Goal: Information Seeking & Learning: Learn about a topic

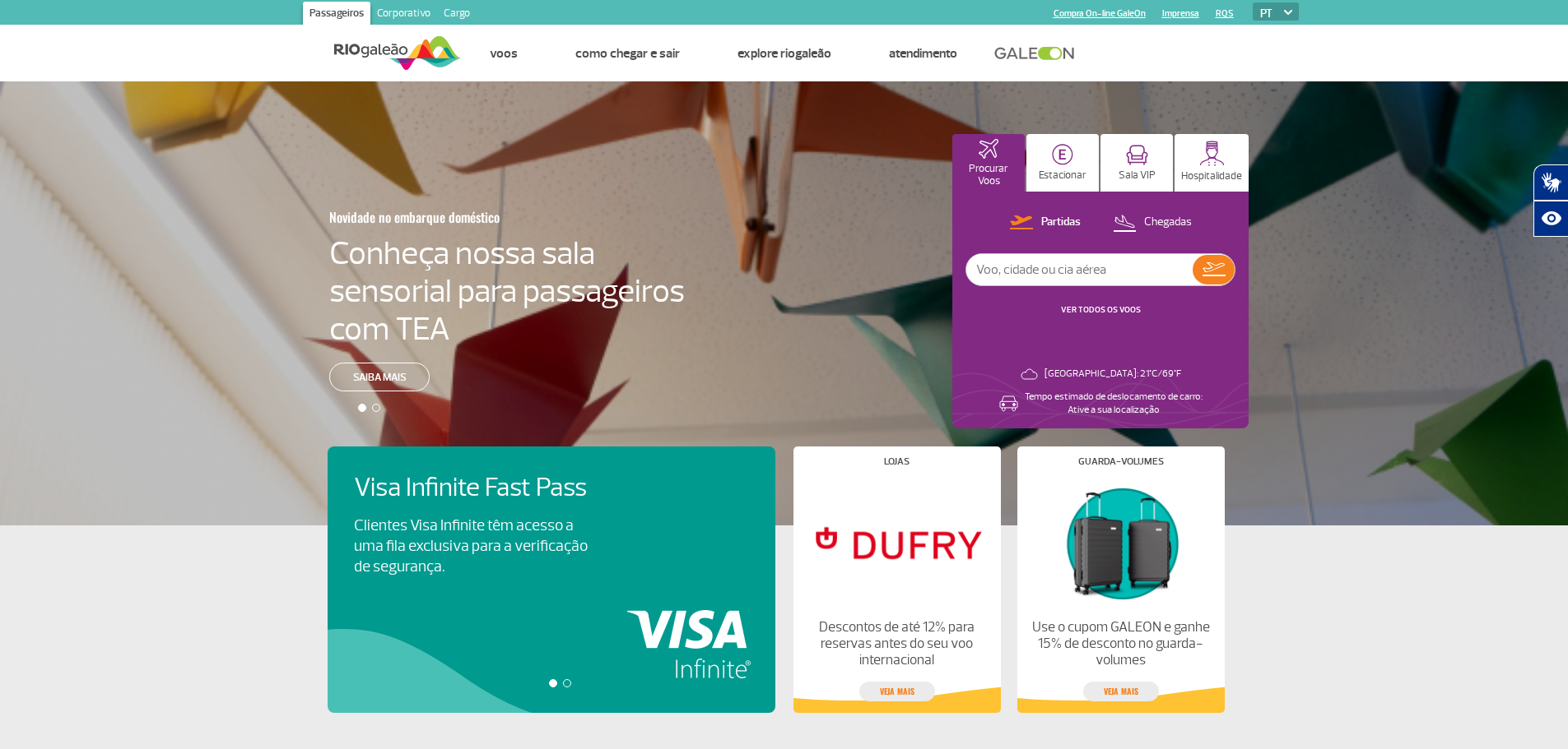
click at [358, 250] on div "Novidade no embarque doméstico Conheça nossa sala sensorial para passageiros co…" at bounding box center [784, 304] width 1568 height 444
click at [357, 244] on h4 "Conheça nossa sala sensorial para passageiros com TEA" at bounding box center [507, 291] width 355 height 114
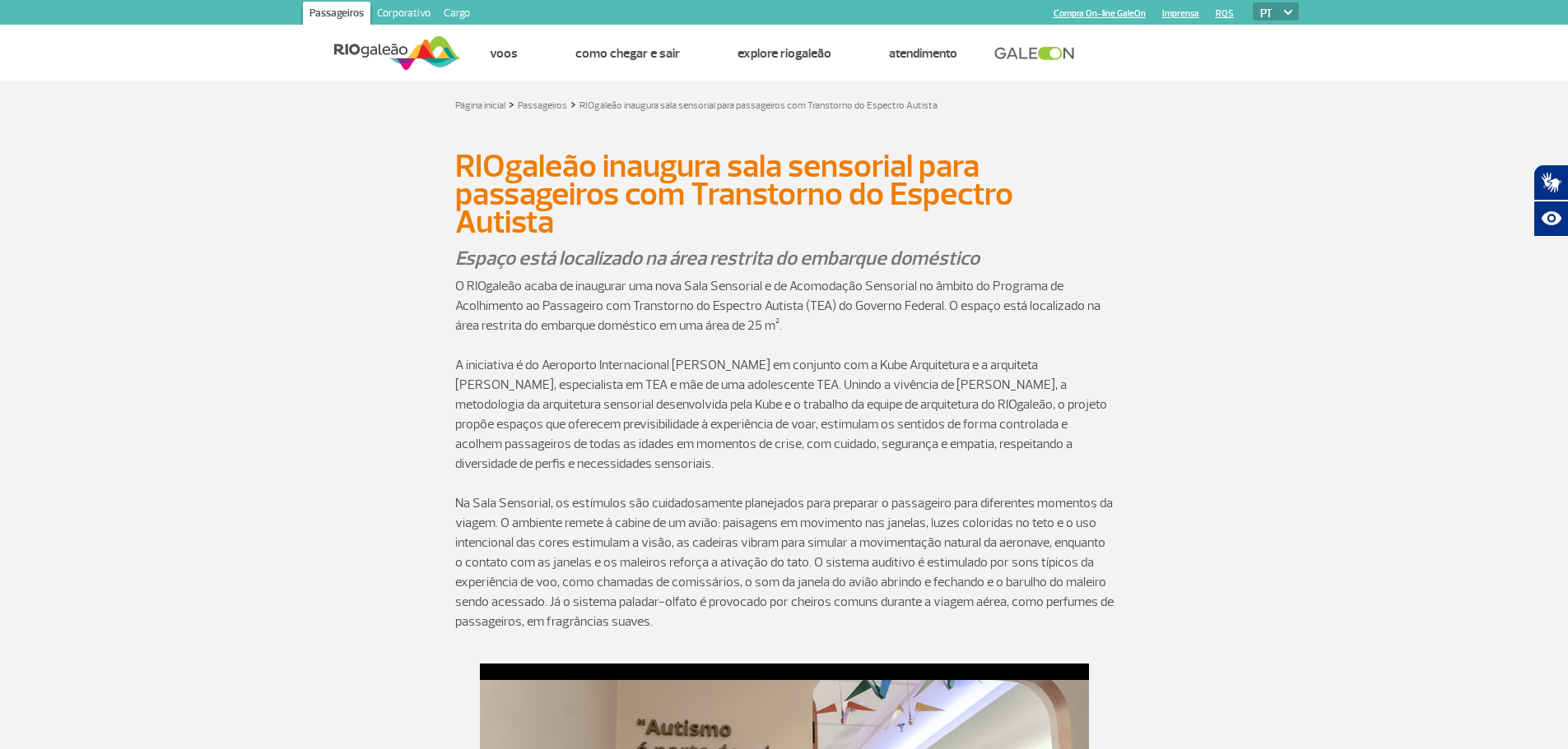
click at [517, 295] on p "O RIOgaleão acaba de inaugurar uma nova Sala Sensorial e de Acomodação Sensoria…" at bounding box center [784, 306] width 658 height 59
click at [517, 294] on p "O RIOgaleão acaba de inaugurar uma nova Sala Sensorial e de Acomodação Sensoria…" at bounding box center [784, 306] width 658 height 59
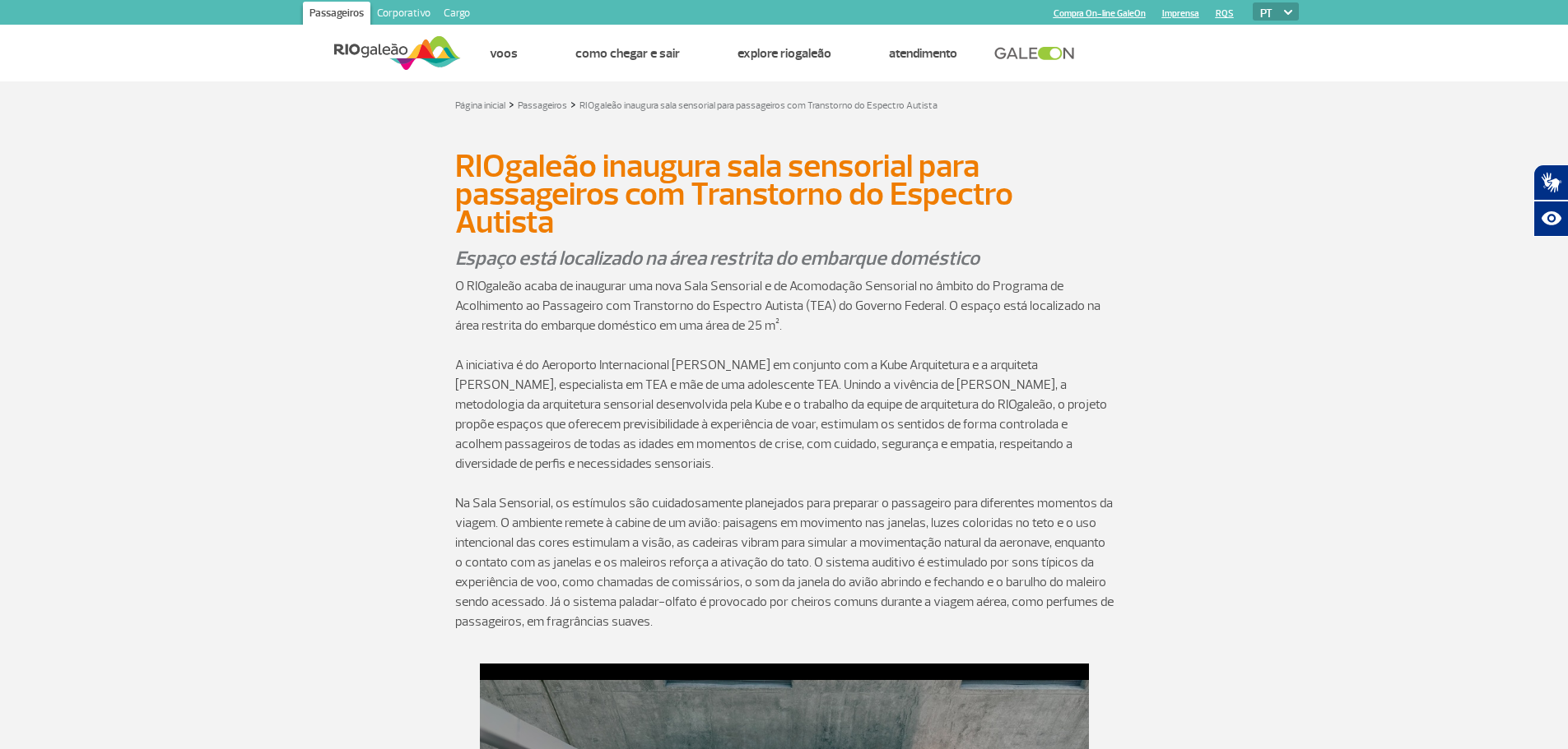
drag, startPoint x: 520, startPoint y: 292, endPoint x: 507, endPoint y: 289, distance: 13.3
click at [520, 291] on p "O RIOgaleão acaba de inaugurar uma nova Sala Sensorial e de Acomodação Sensoria…" at bounding box center [784, 306] width 658 height 59
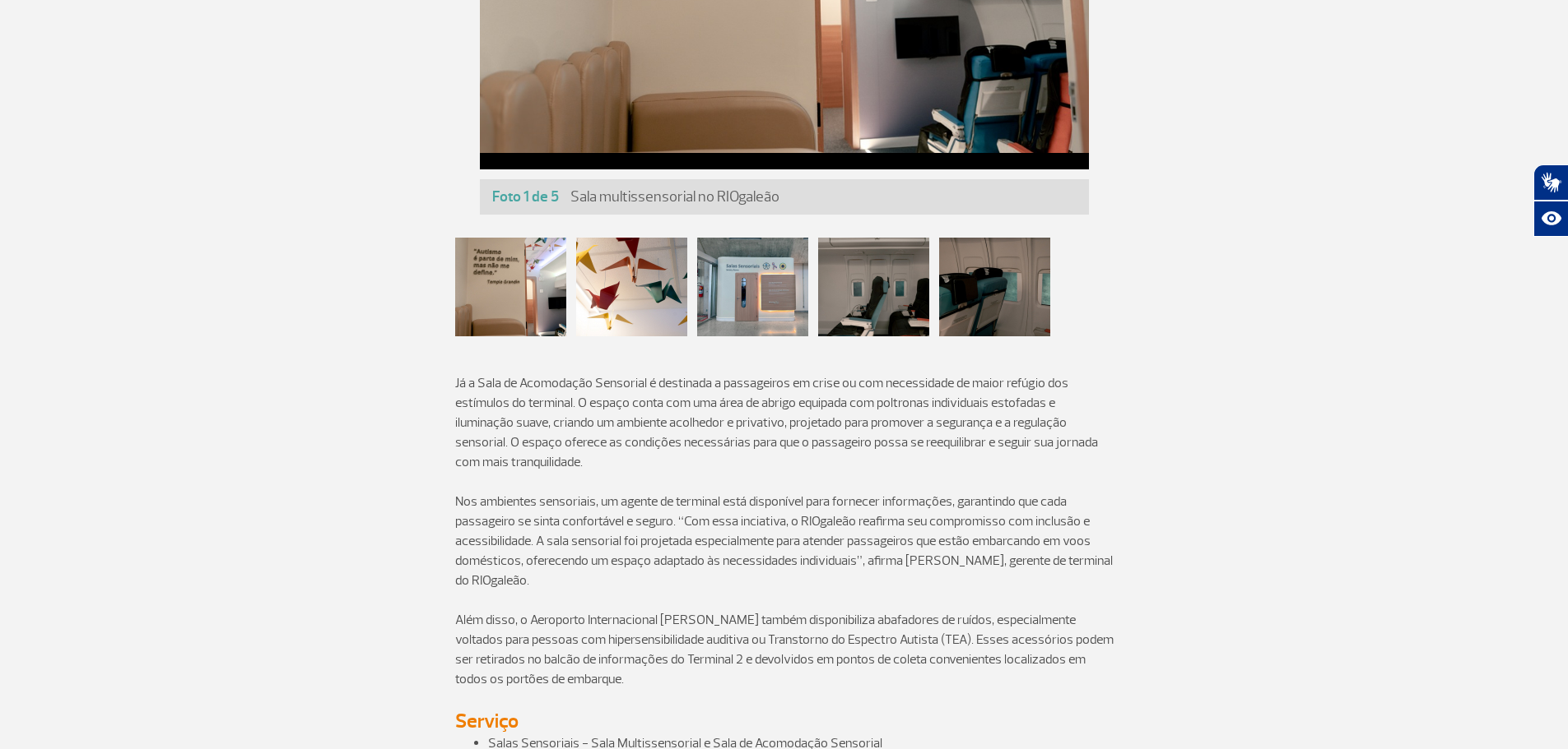
scroll to position [1183, 0]
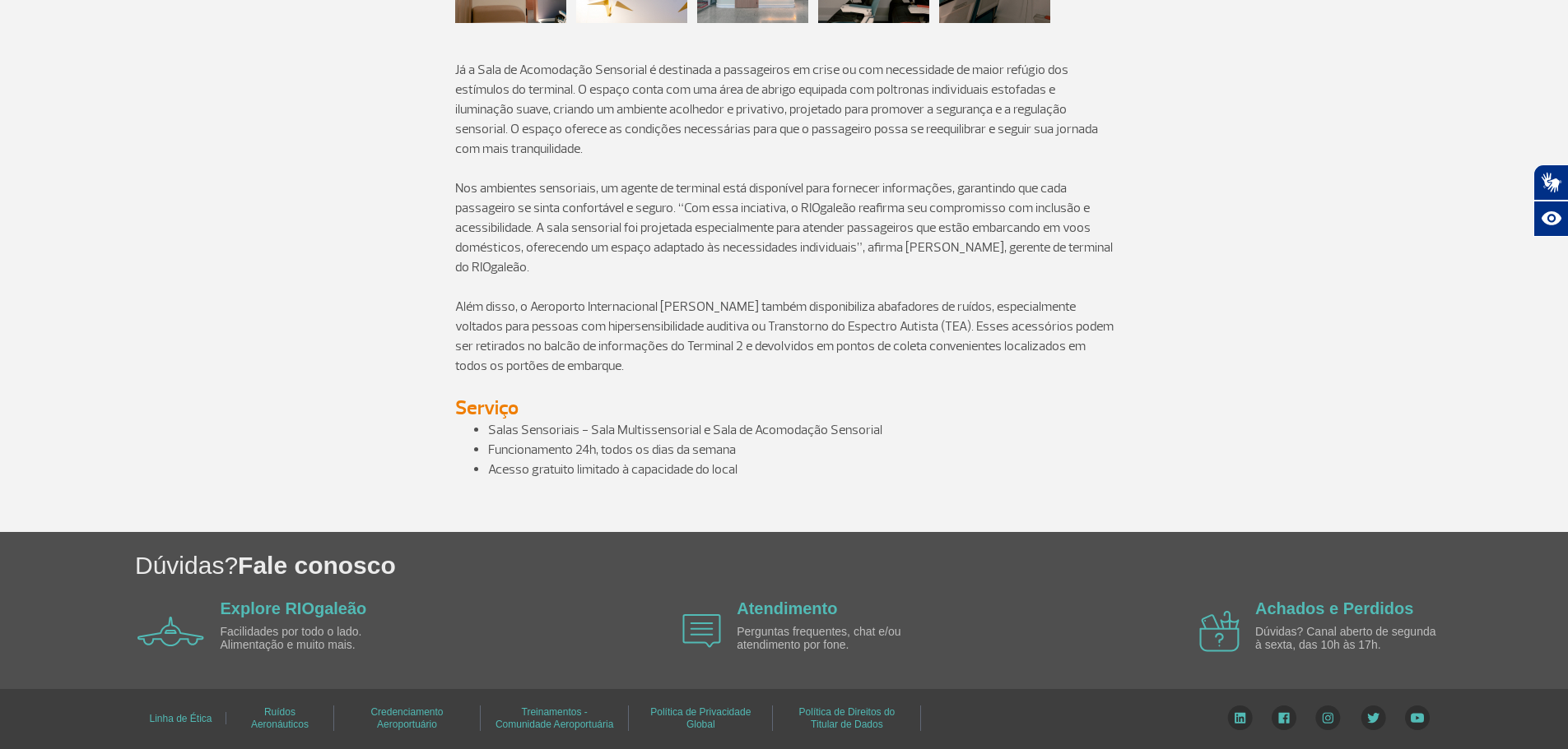
click at [1084, 515] on p at bounding box center [784, 522] width 658 height 20
click at [1132, 639] on div "Explore RIOgaleão Facilidades por todo o lado. Alimentação e muito mais. Atendi…" at bounding box center [791, 631] width 1307 height 66
click at [1052, 681] on div "Dúvidas? Fale conosco Explore RIOgaleão Facilidades por todo o lado. Alimentaçã…" at bounding box center [784, 610] width 1568 height 157
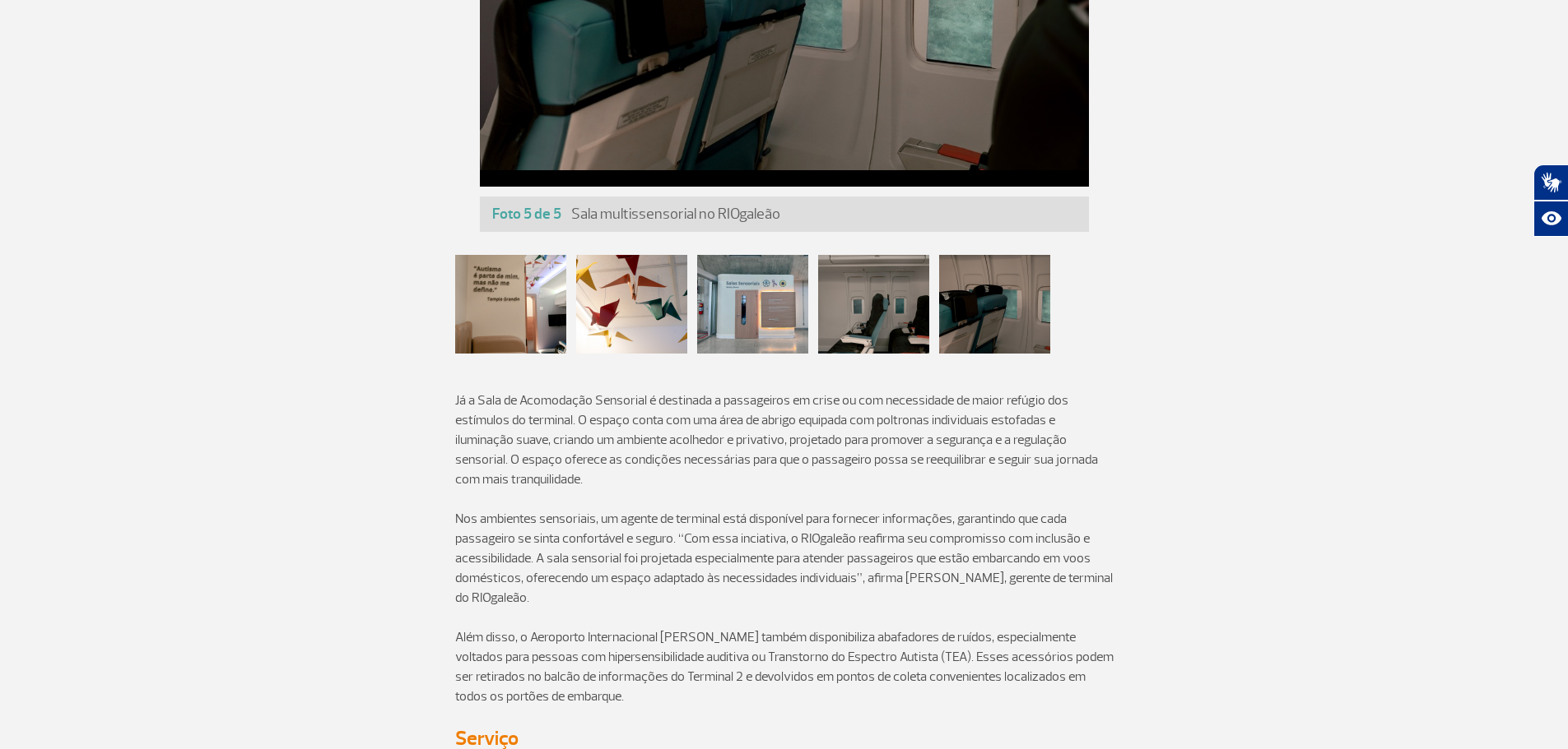
scroll to position [0, 0]
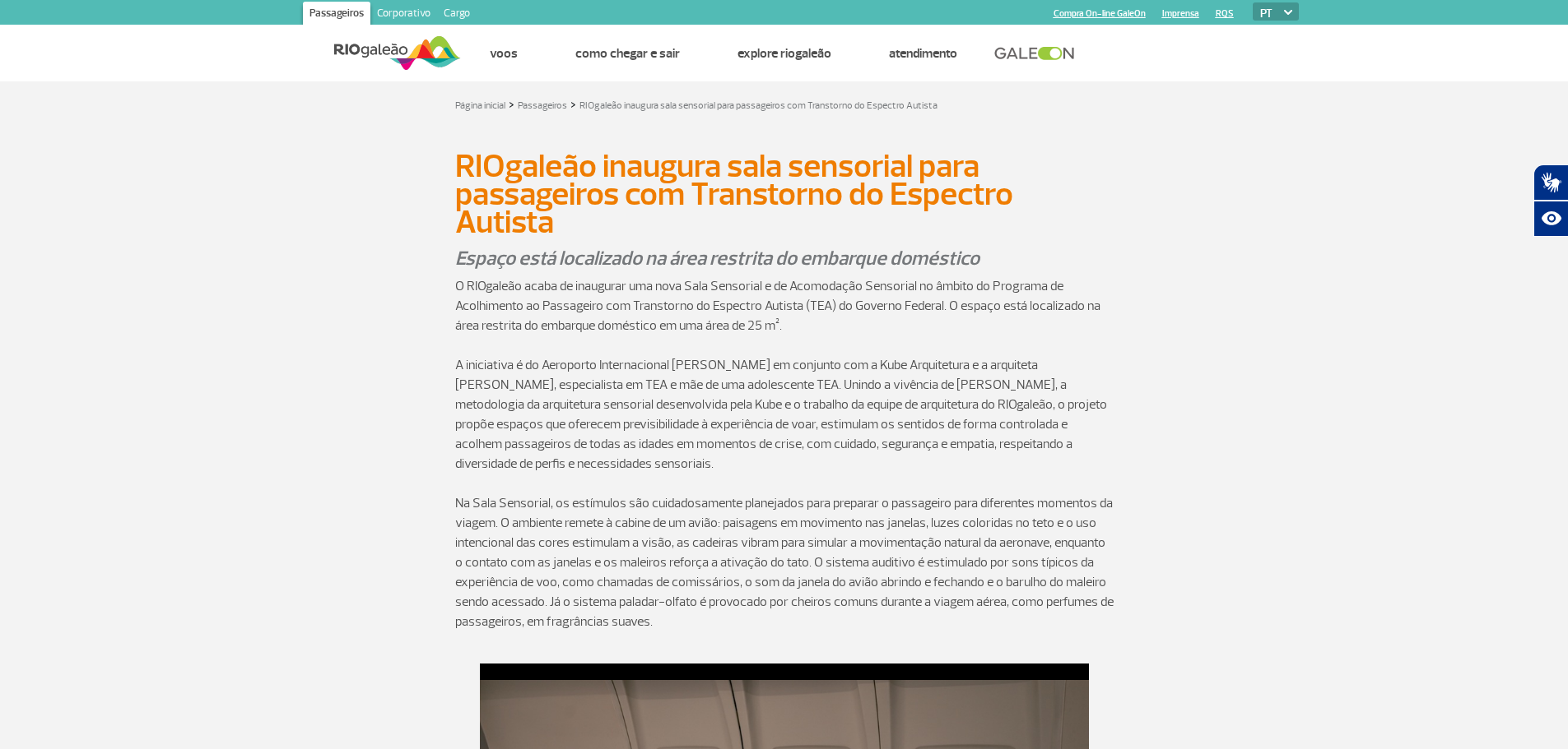
click at [1063, 148] on div "RIOgaleão inaugura sala sensorial para passageiros com Transtorno do Espectro A…" at bounding box center [784, 195] width 914 height 101
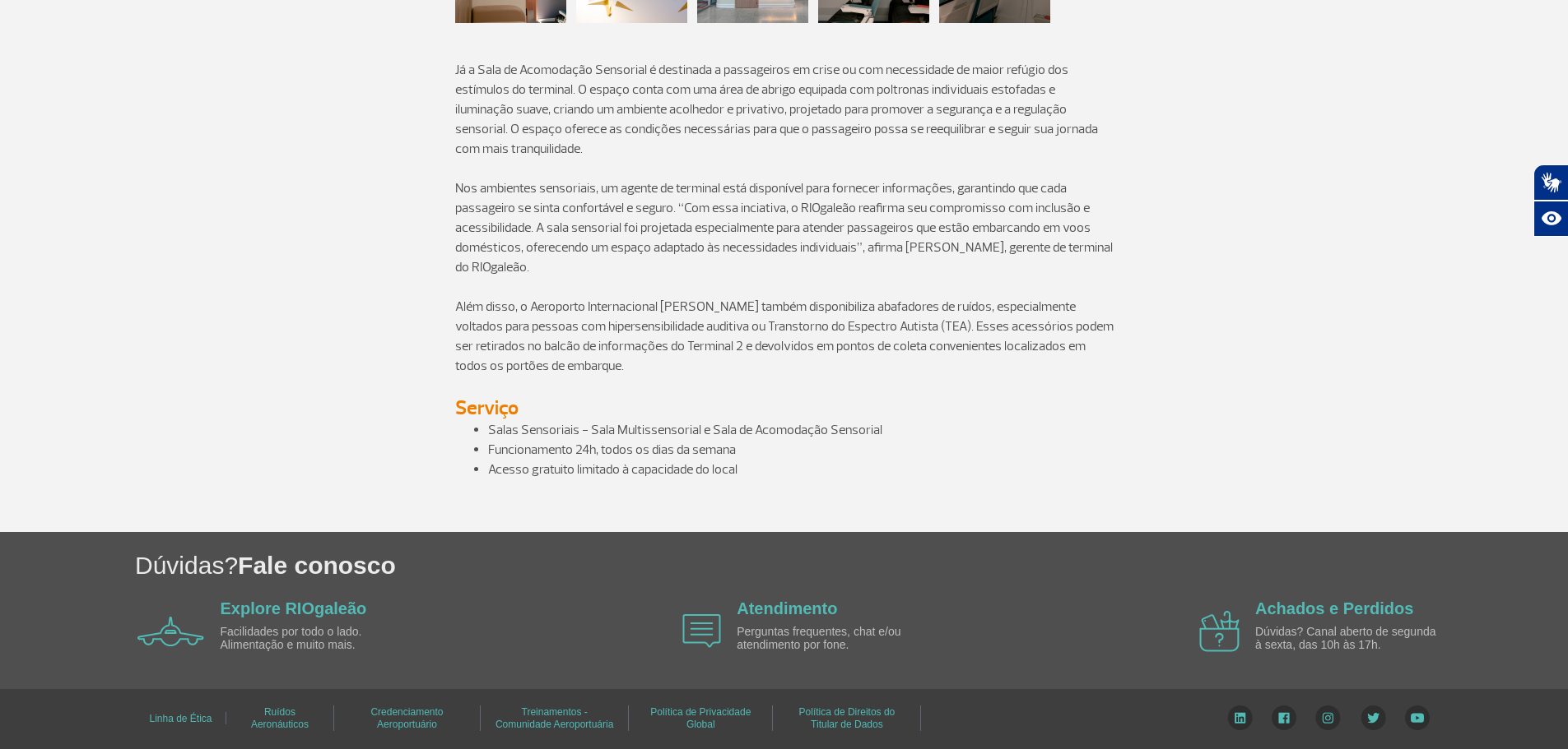
scroll to position [7, 0]
